Goal: Information Seeking & Learning: Learn about a topic

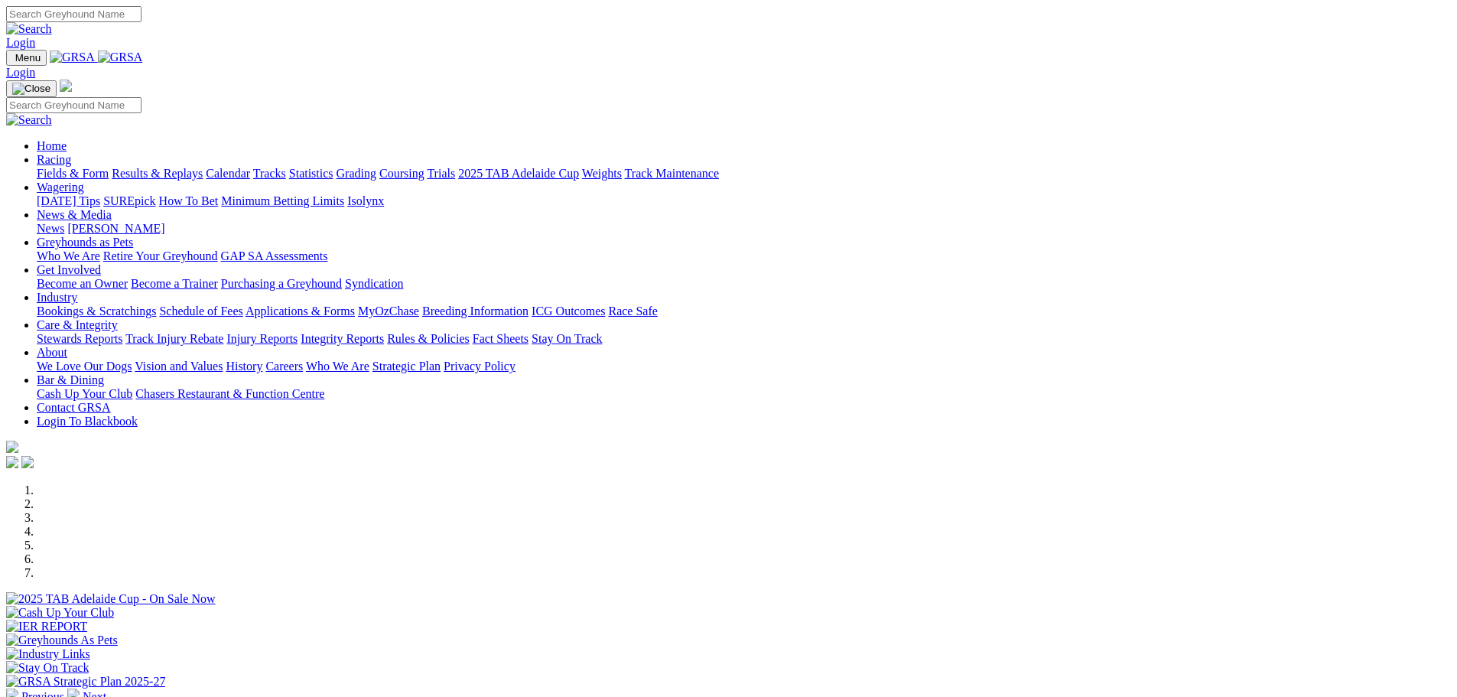
click at [109, 167] on link "Fields & Form" at bounding box center [73, 173] width 72 height 13
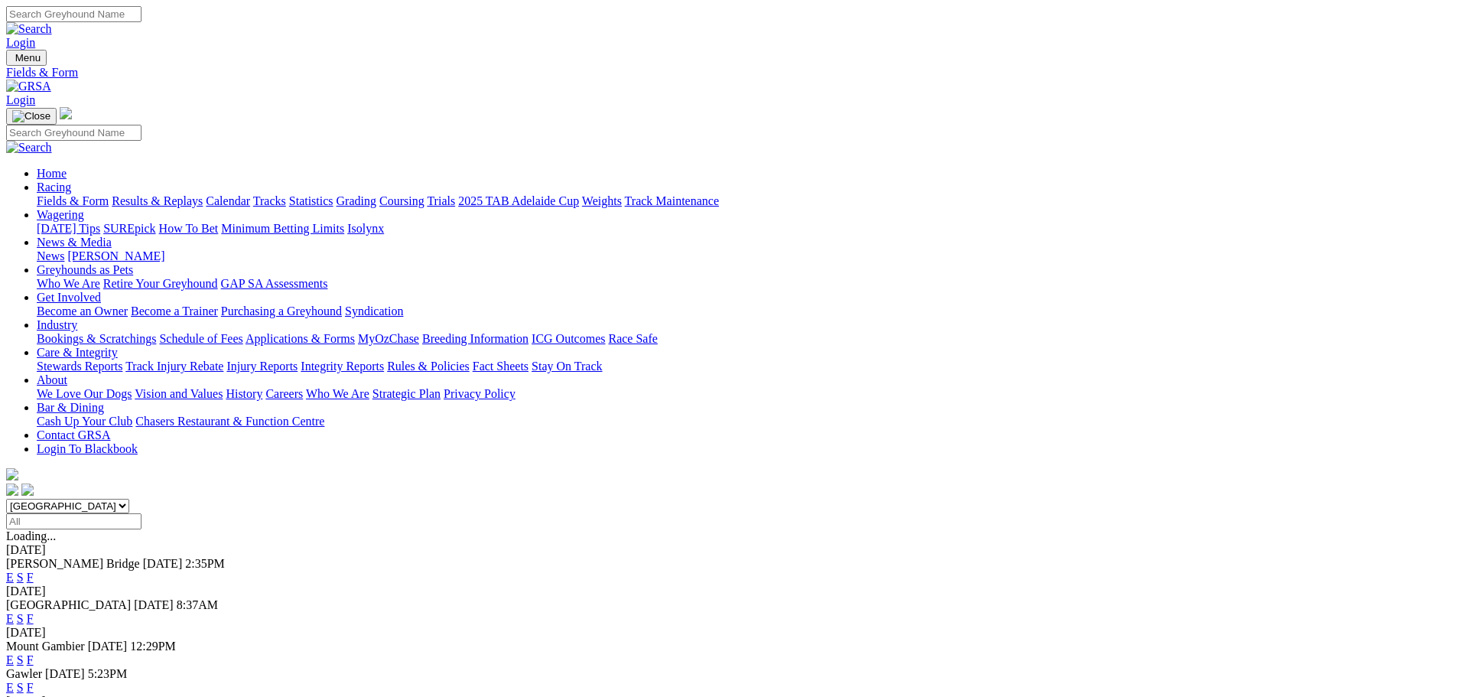
click at [129, 499] on select "South Australia New South Wales Northern Territory Queensland Tasmania Victoria…" at bounding box center [67, 506] width 123 height 15
select select "NSW"
click at [129, 499] on select "South Australia New South Wales Northern Territory Queensland Tasmania Victoria…" at bounding box center [67, 506] width 123 height 15
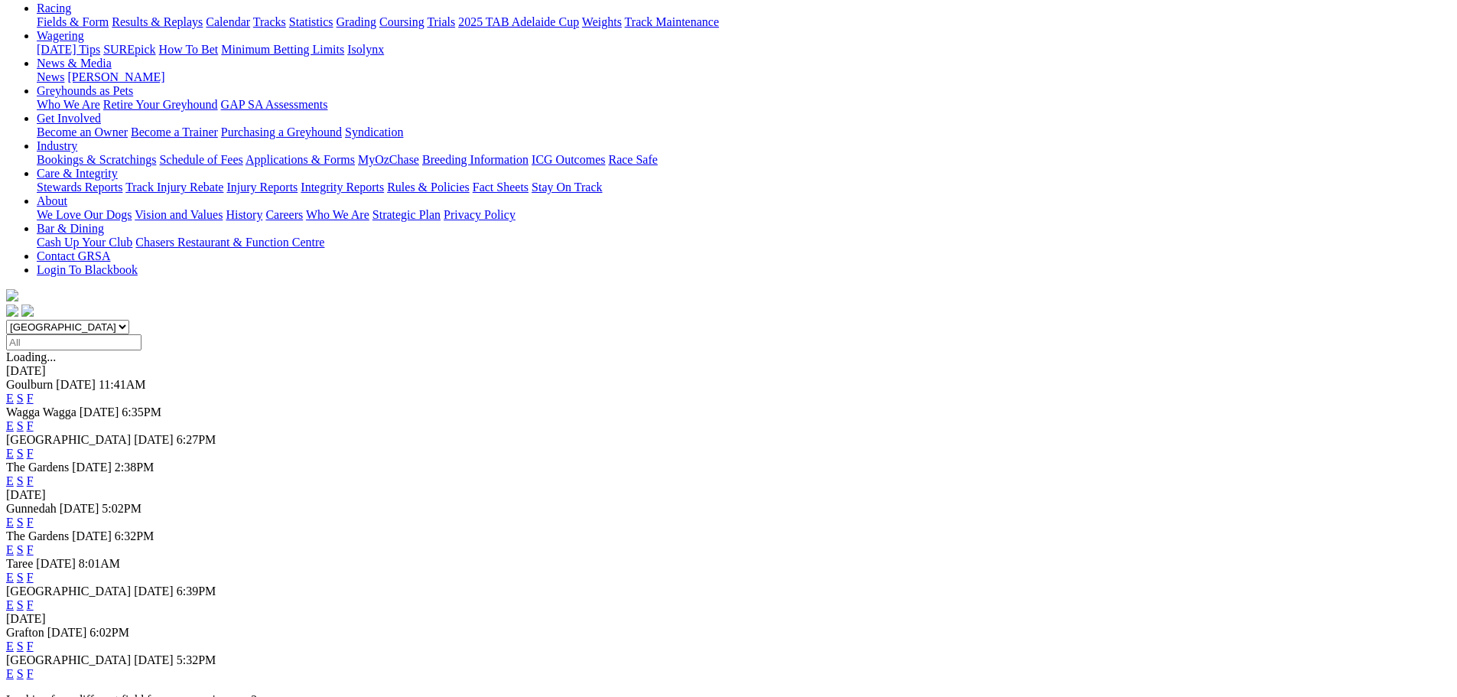
scroll to position [306, 0]
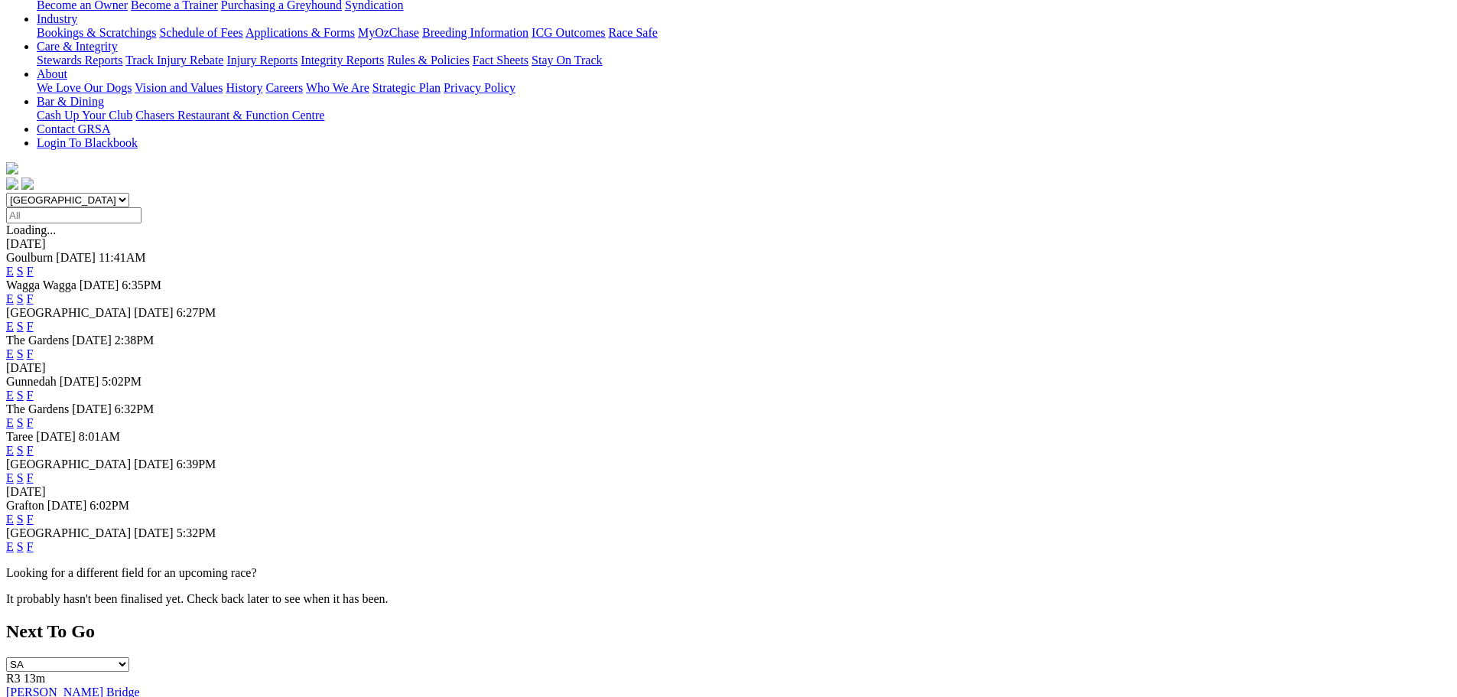
click at [14, 471] on link "E" at bounding box center [10, 477] width 8 height 13
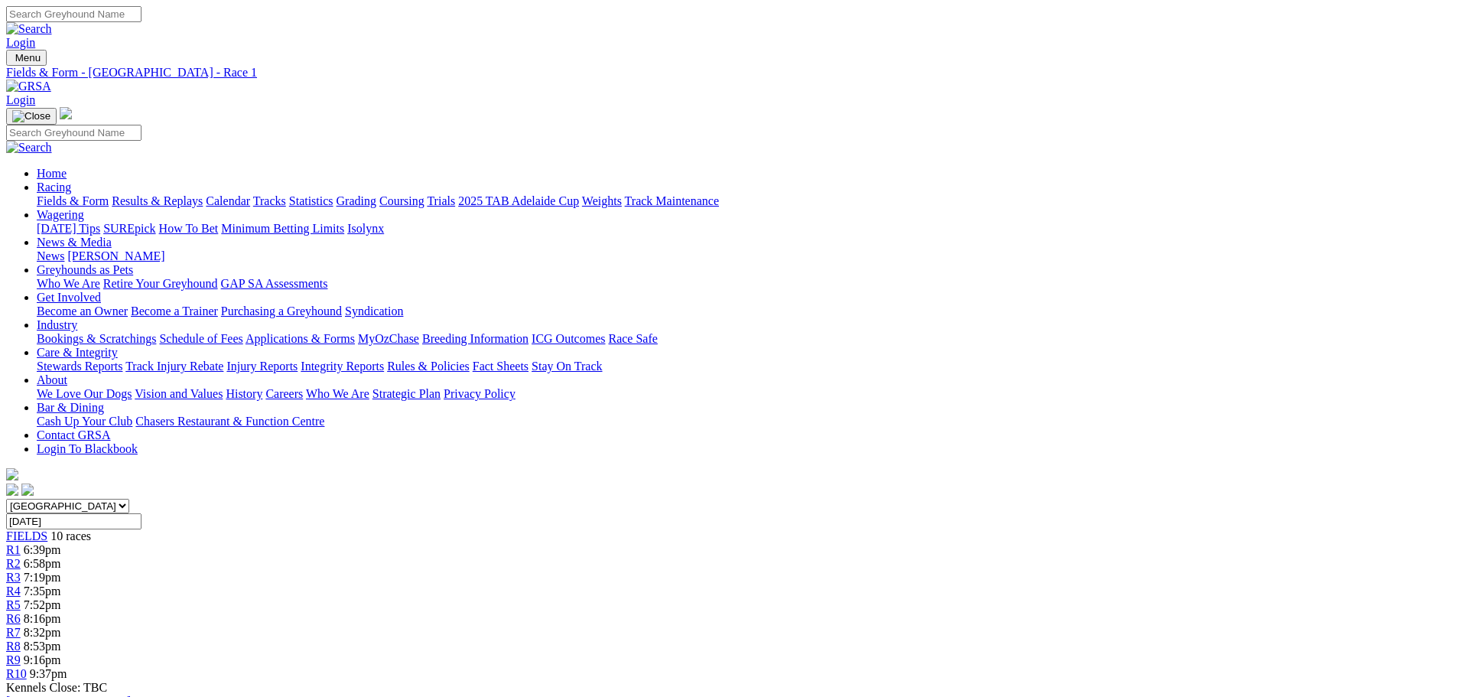
select select "20"
click at [21, 557] on span "R2" at bounding box center [13, 563] width 15 height 13
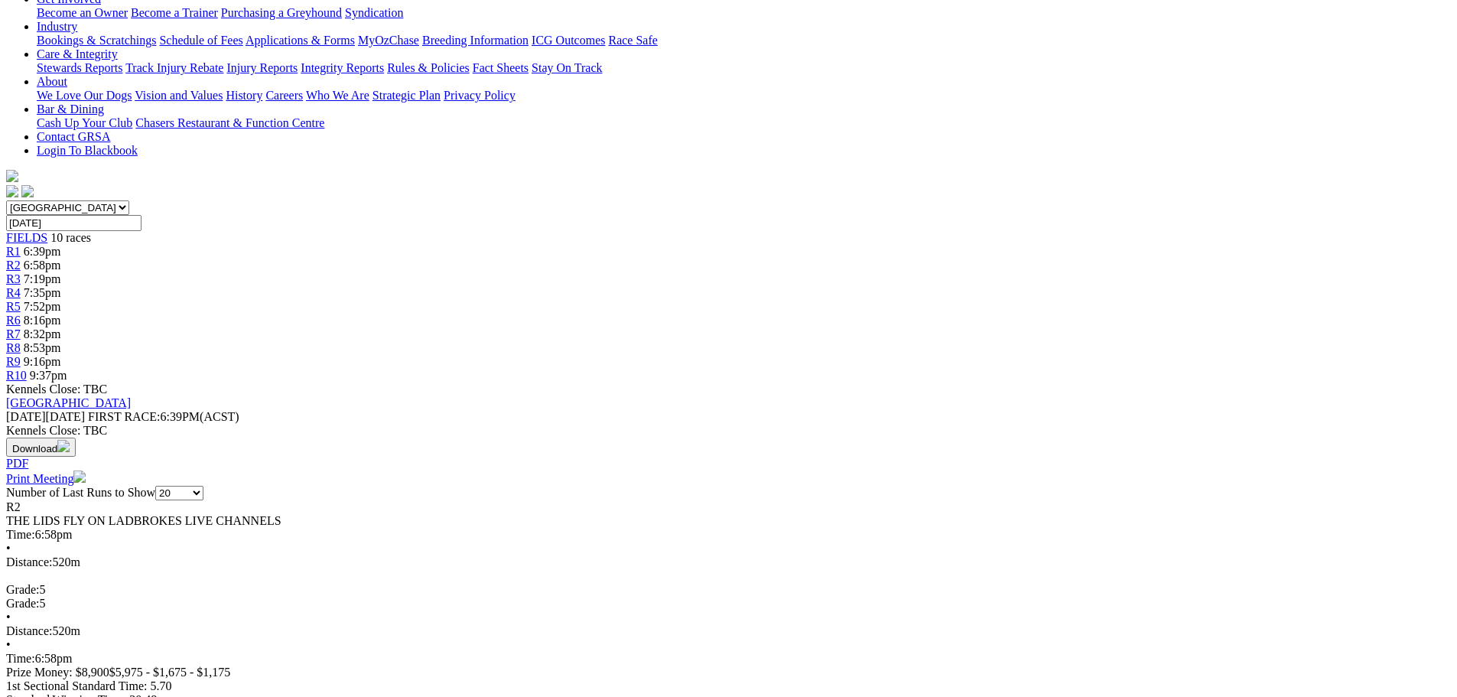
scroll to position [382, 0]
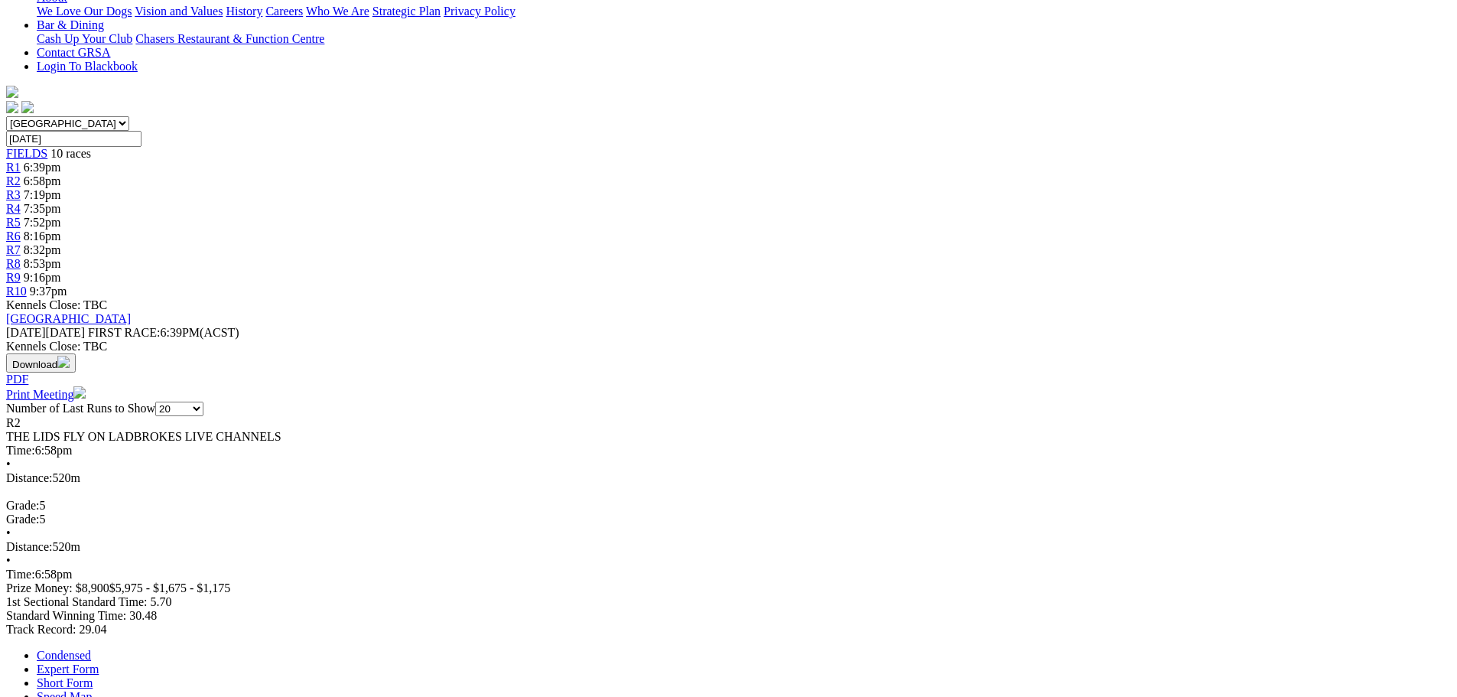
drag, startPoint x: 386, startPoint y: 158, endPoint x: 395, endPoint y: 154, distance: 9.2
click at [99, 662] on link "Expert Form" at bounding box center [68, 668] width 62 height 13
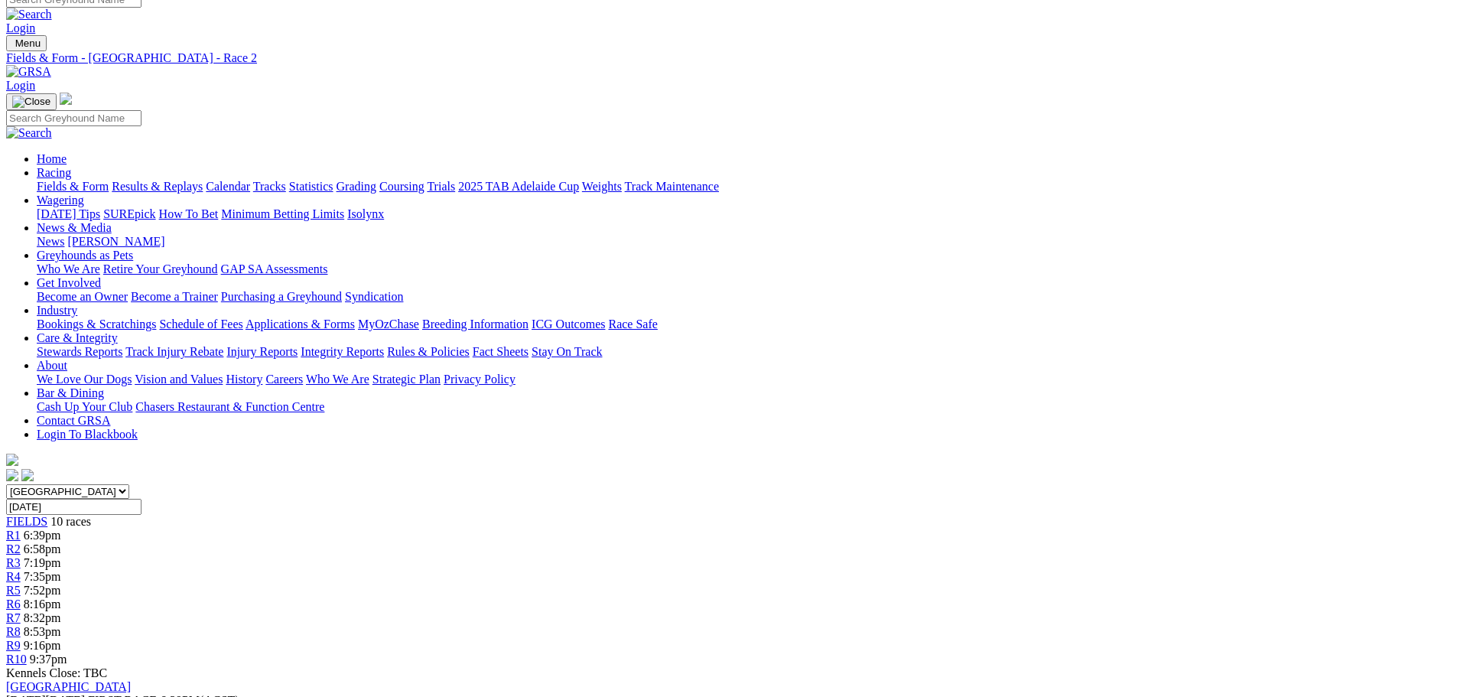
scroll to position [0, 0]
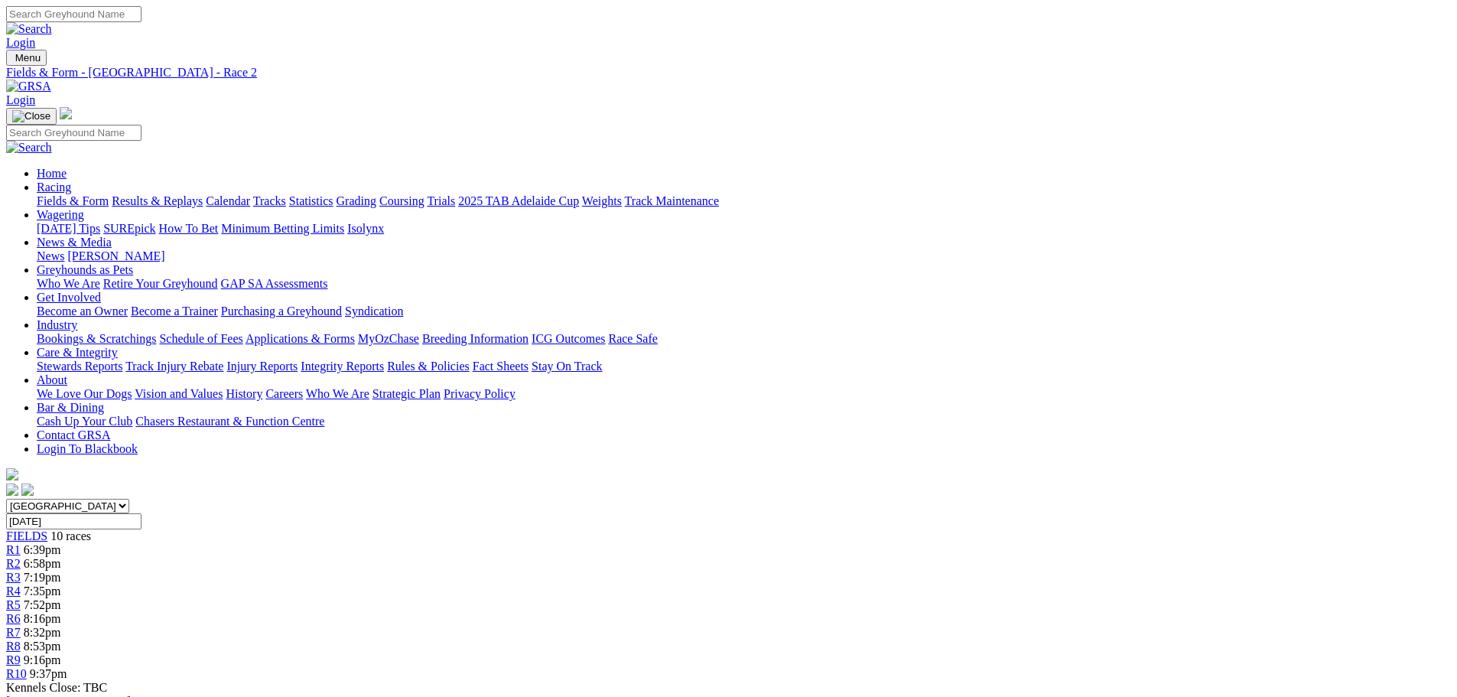
click at [21, 571] on link "R3" at bounding box center [13, 577] width 15 height 13
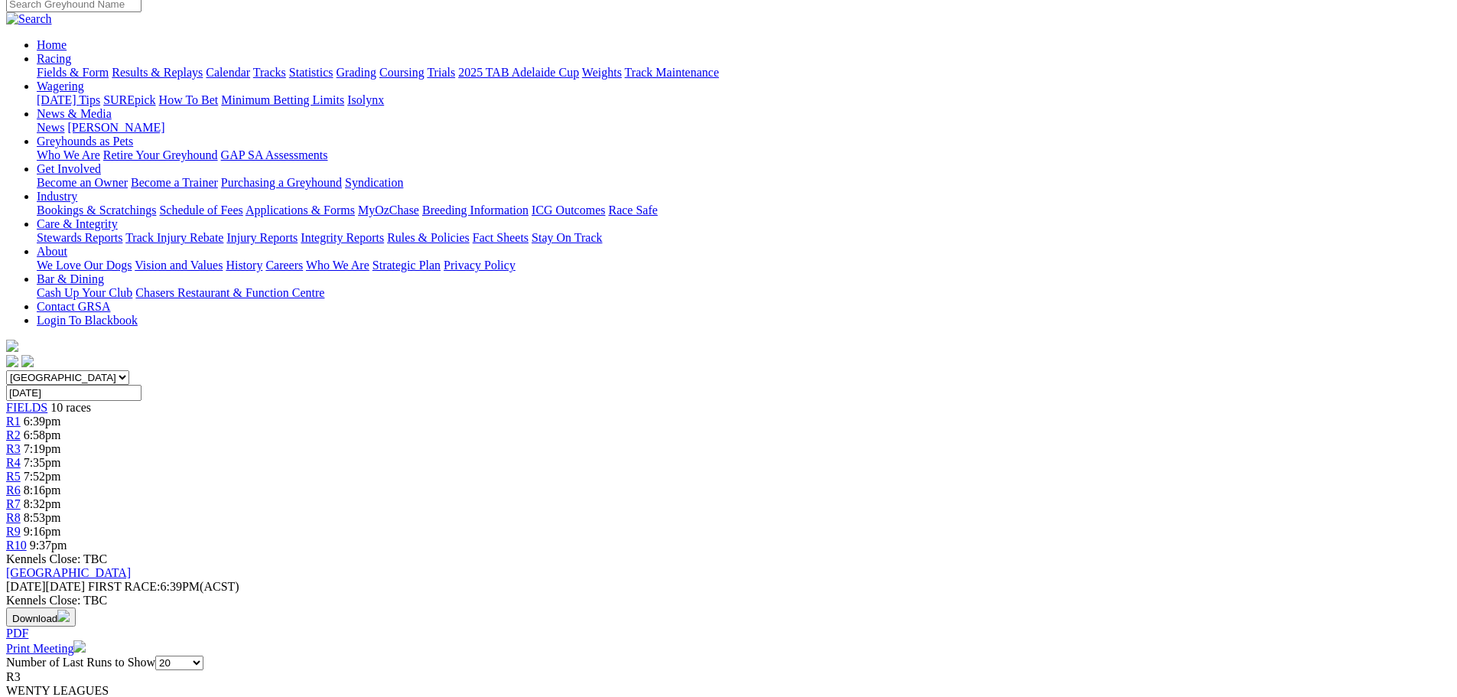
scroll to position [229, 0]
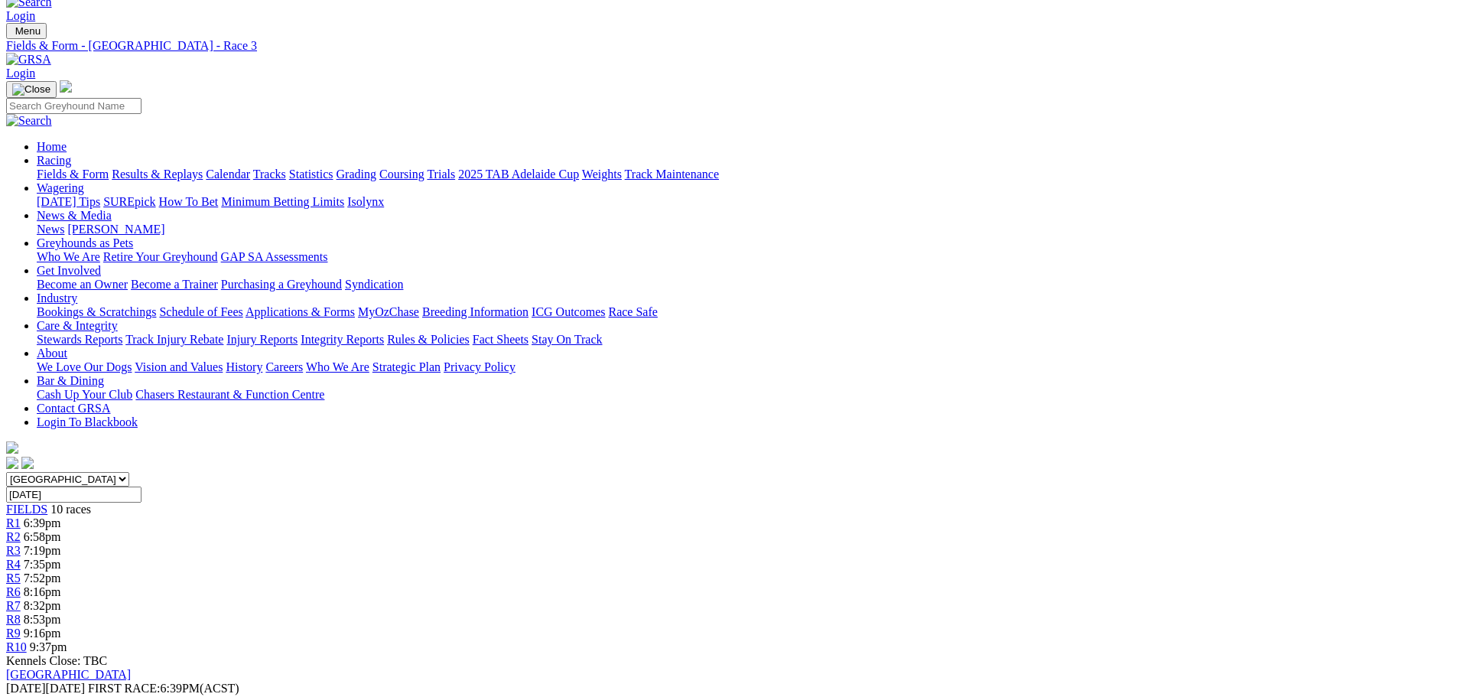
scroll to position [0, 0]
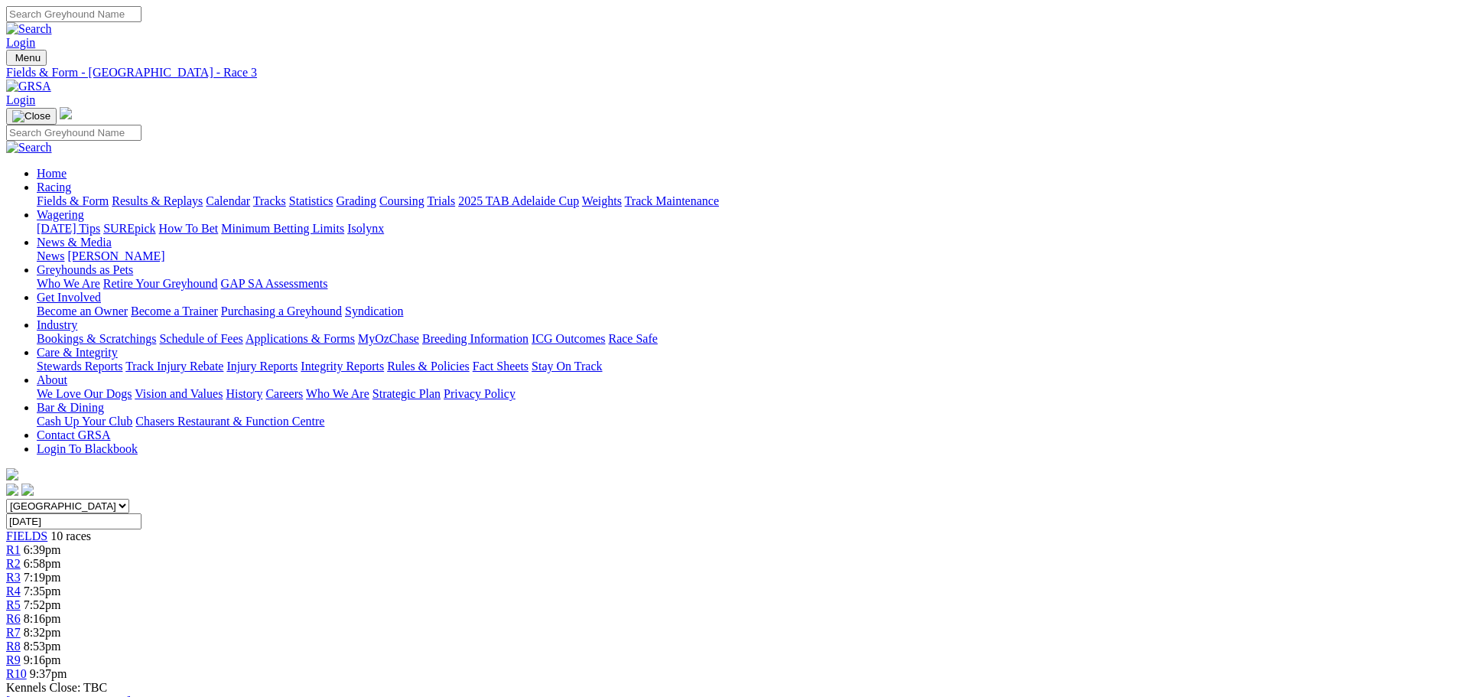
click at [21, 584] on span "R4" at bounding box center [13, 590] width 15 height 13
click at [61, 598] on span "7:52pm" at bounding box center [42, 604] width 37 height 13
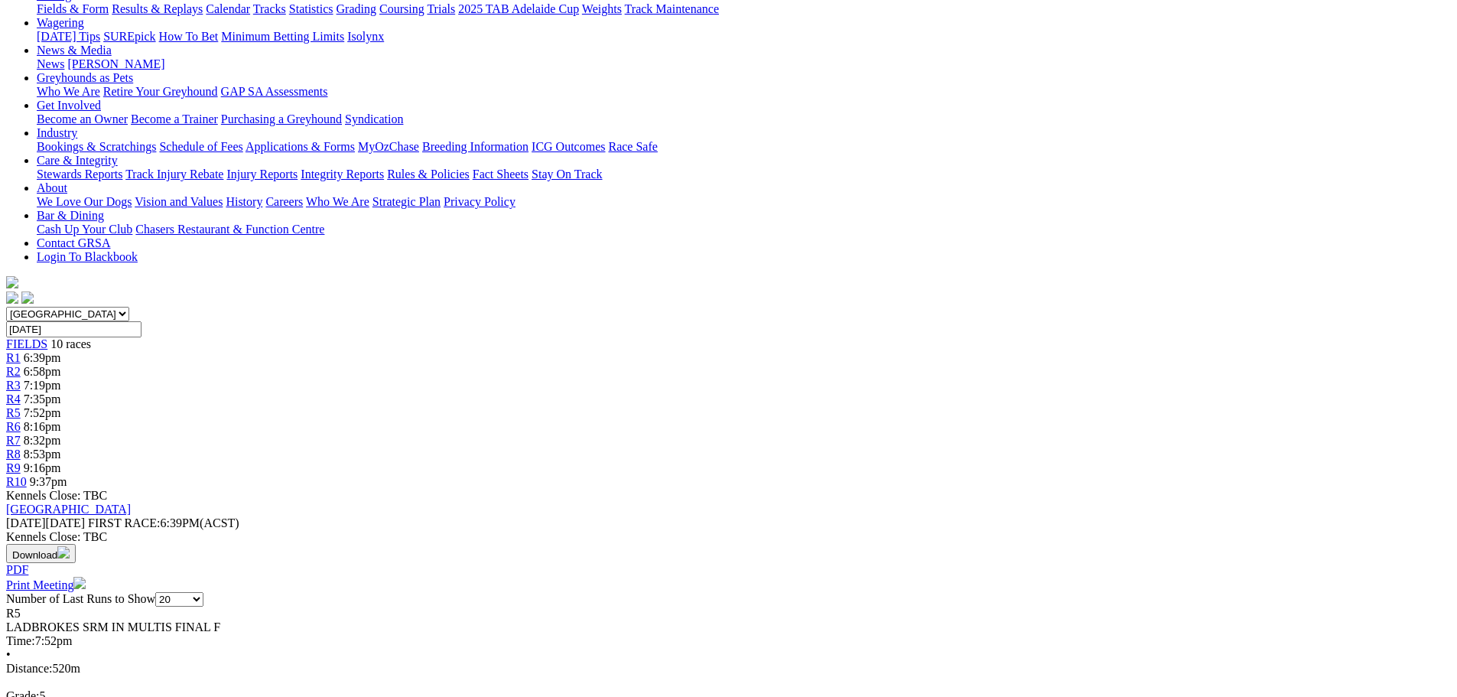
scroll to position [191, 0]
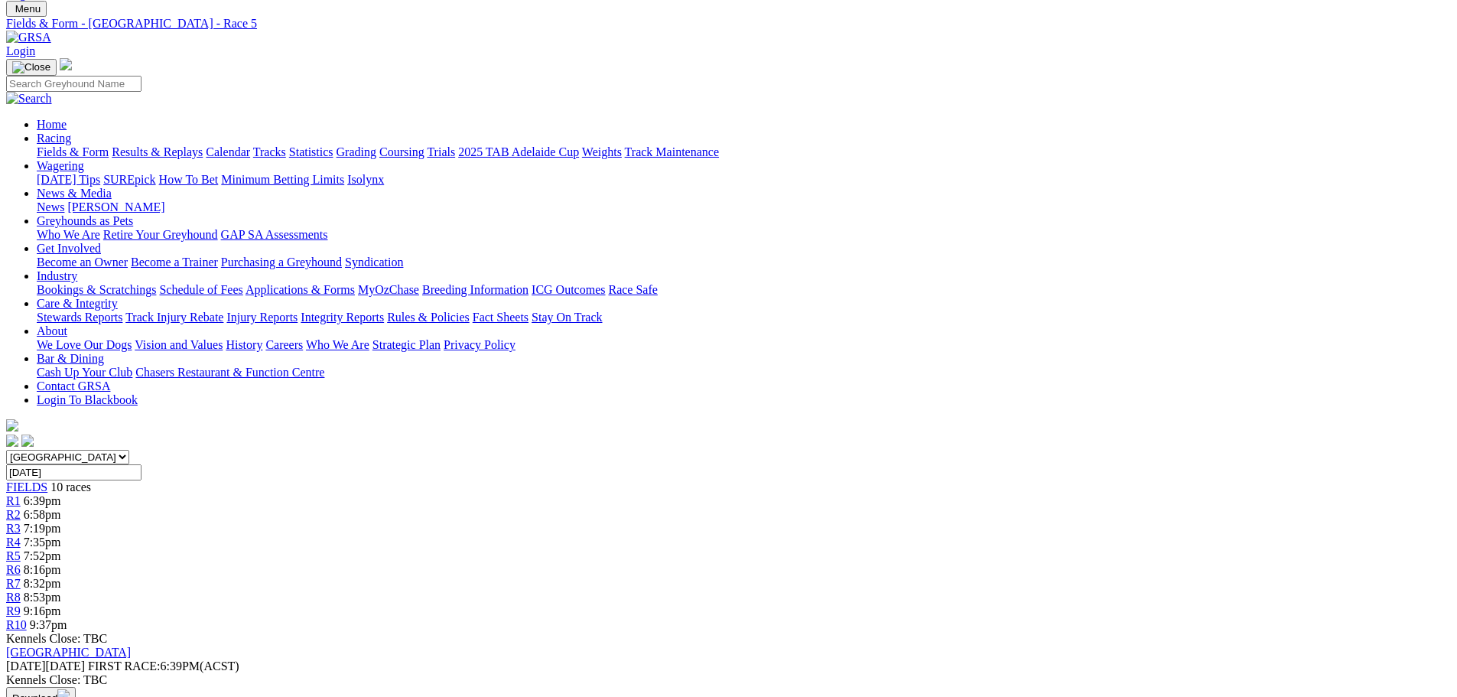
scroll to position [0, 0]
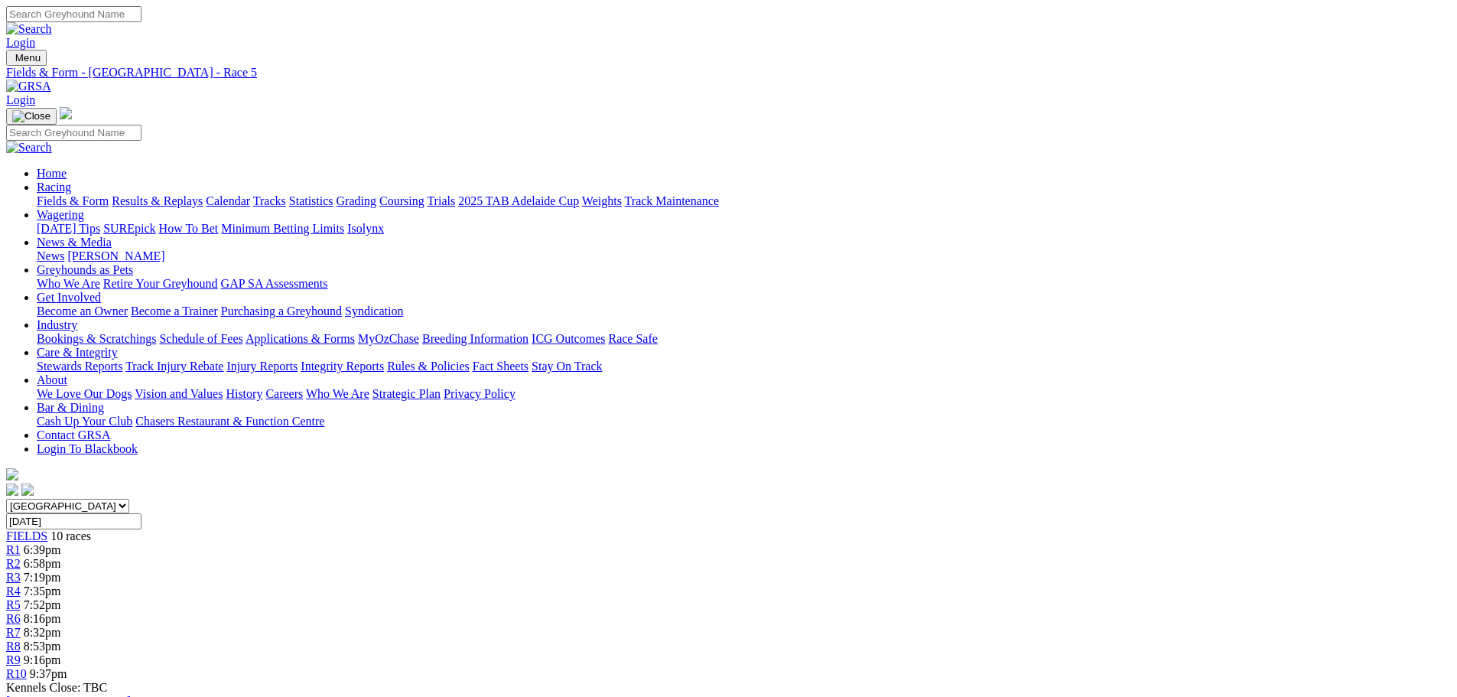
click at [61, 612] on span "8:16pm" at bounding box center [42, 618] width 37 height 13
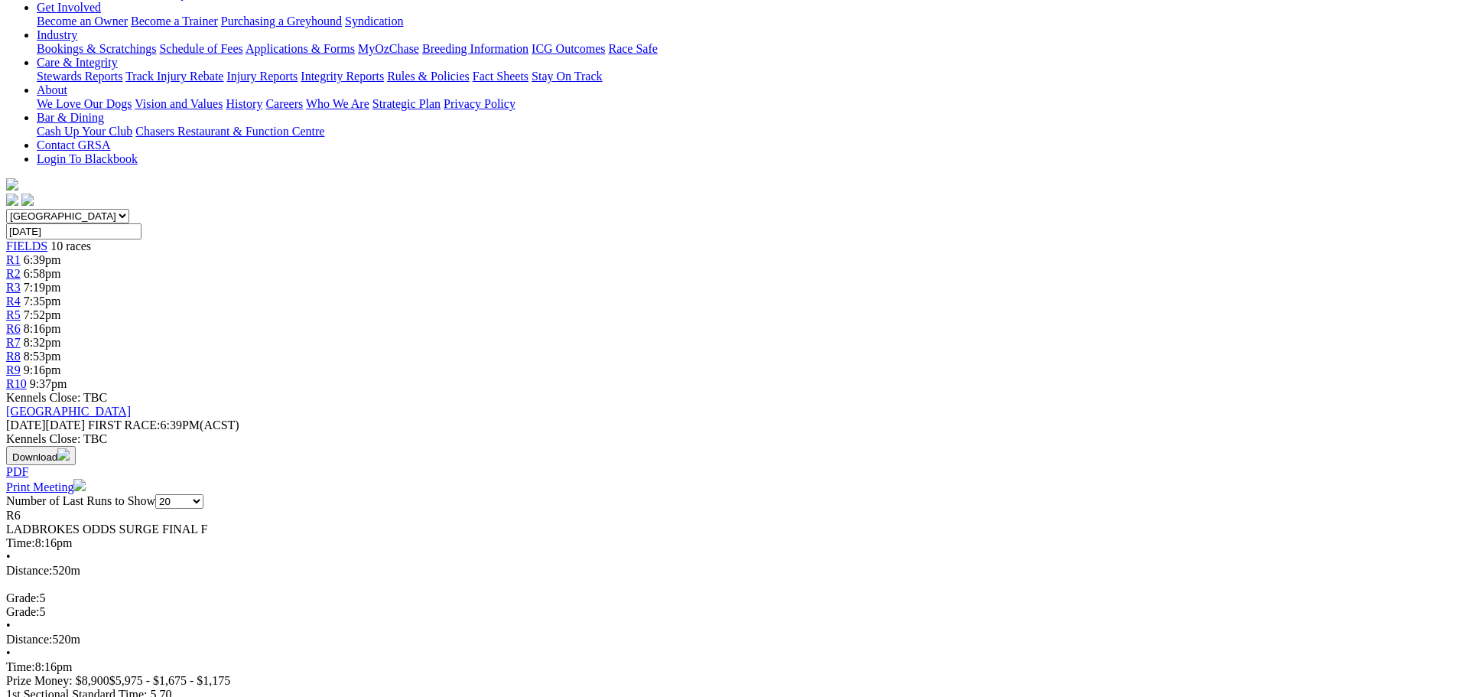
scroll to position [459, 0]
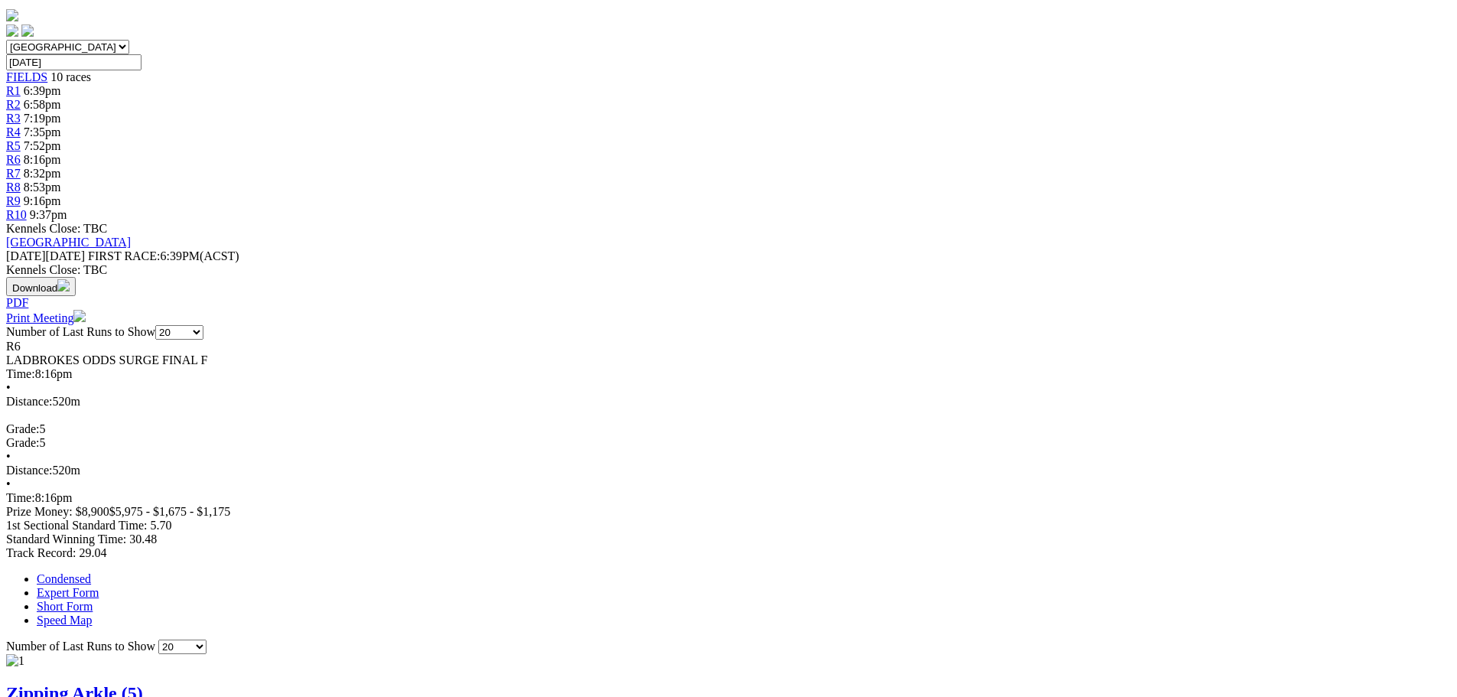
click at [99, 586] on link "Expert Form" at bounding box center [68, 592] width 62 height 13
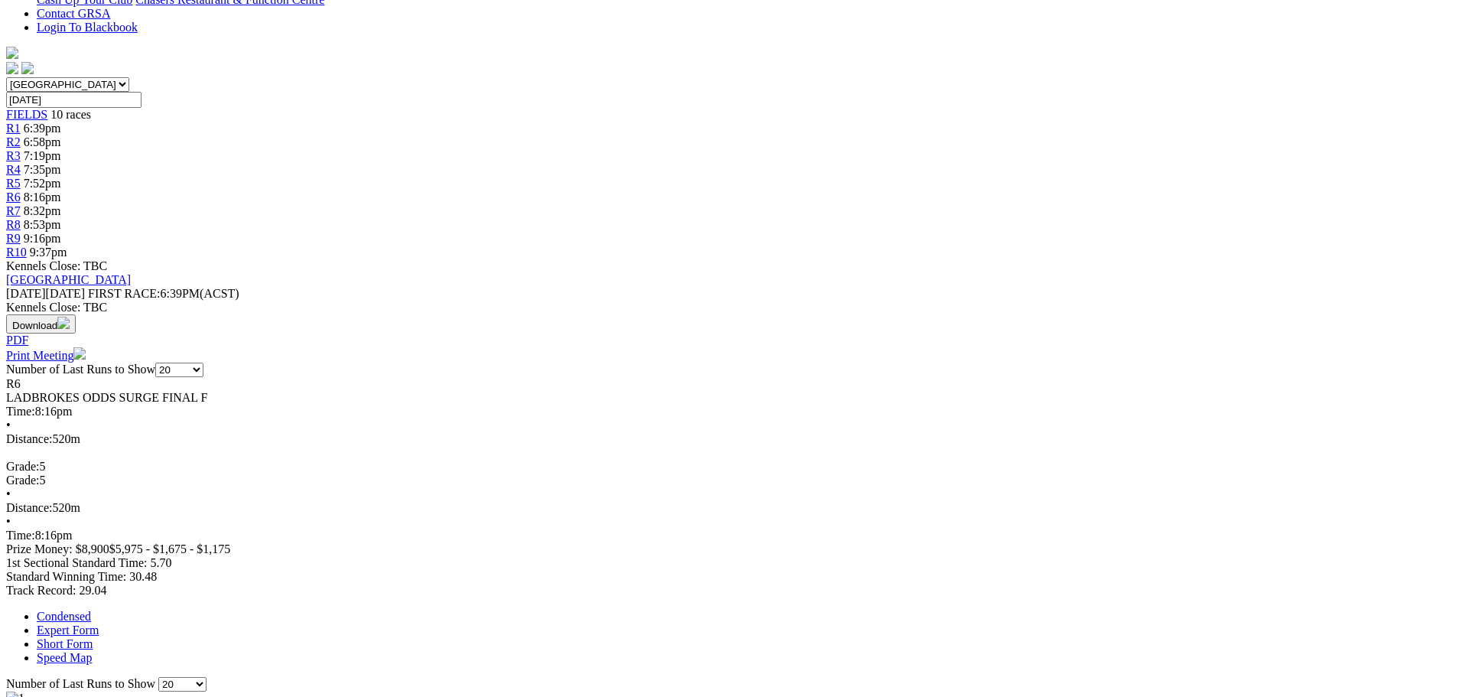
scroll to position [0, 0]
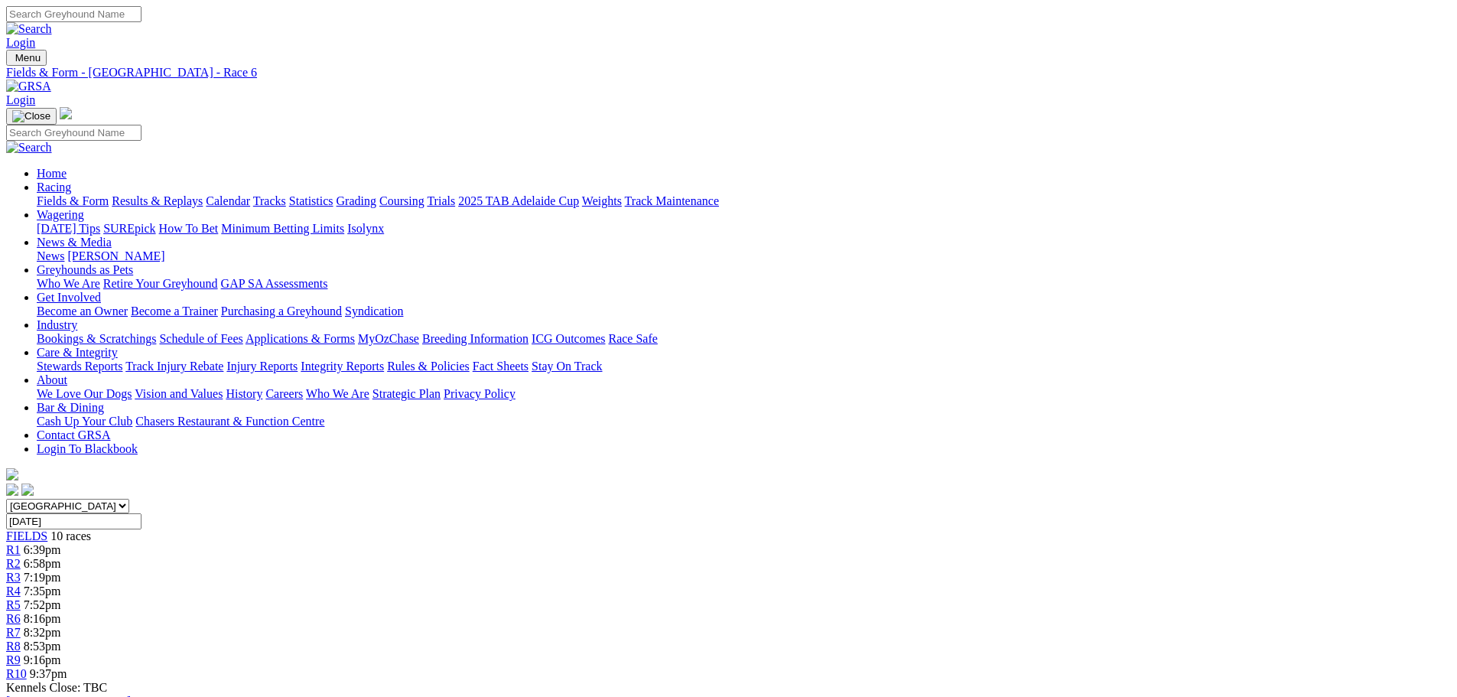
click at [21, 626] on link "R7" at bounding box center [13, 632] width 15 height 13
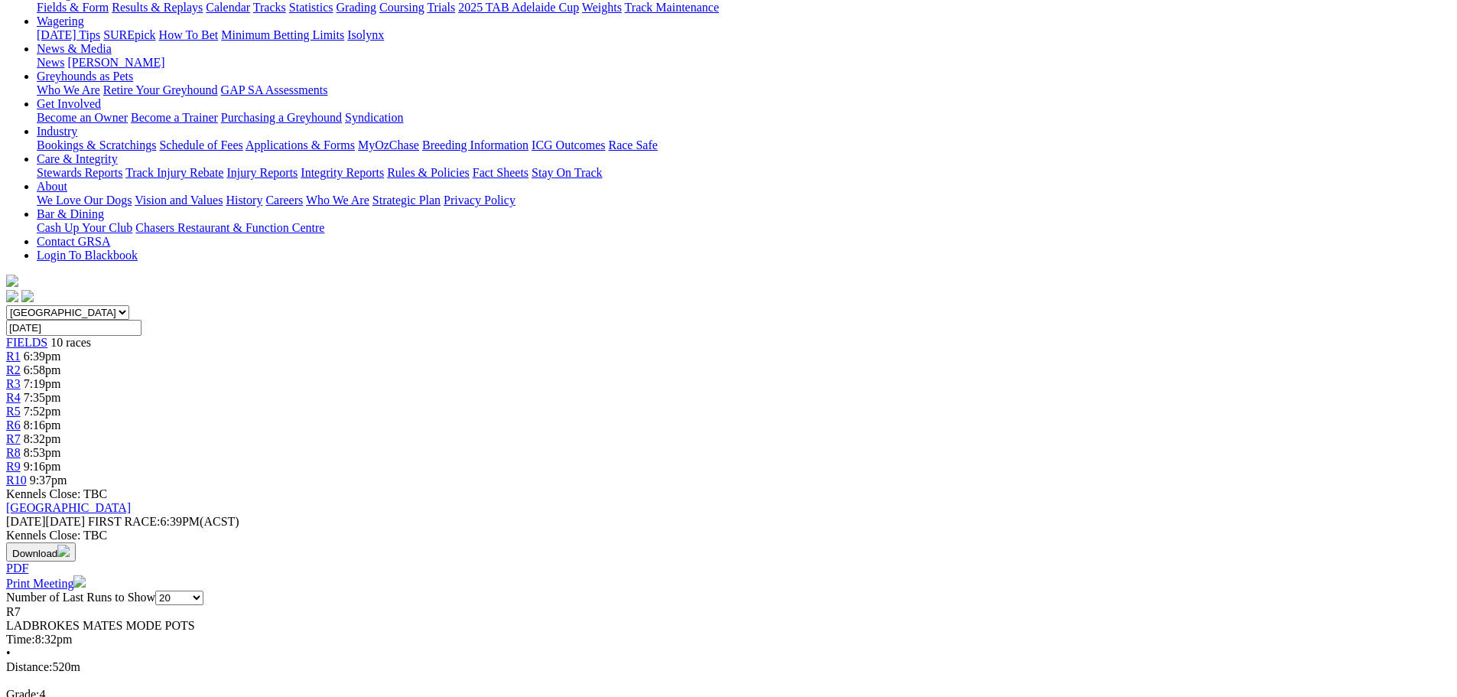
scroll to position [306, 0]
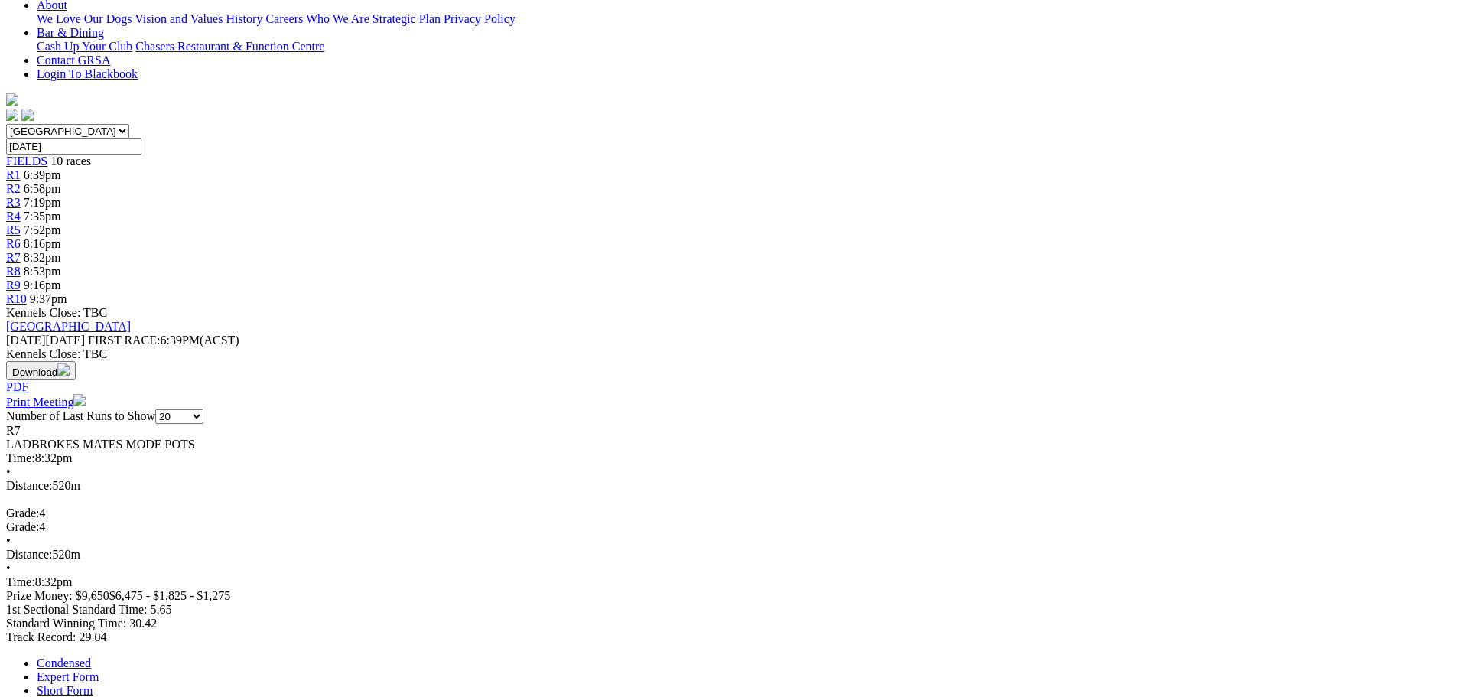
scroll to position [382, 0]
